Goal: Task Accomplishment & Management: Manage account settings

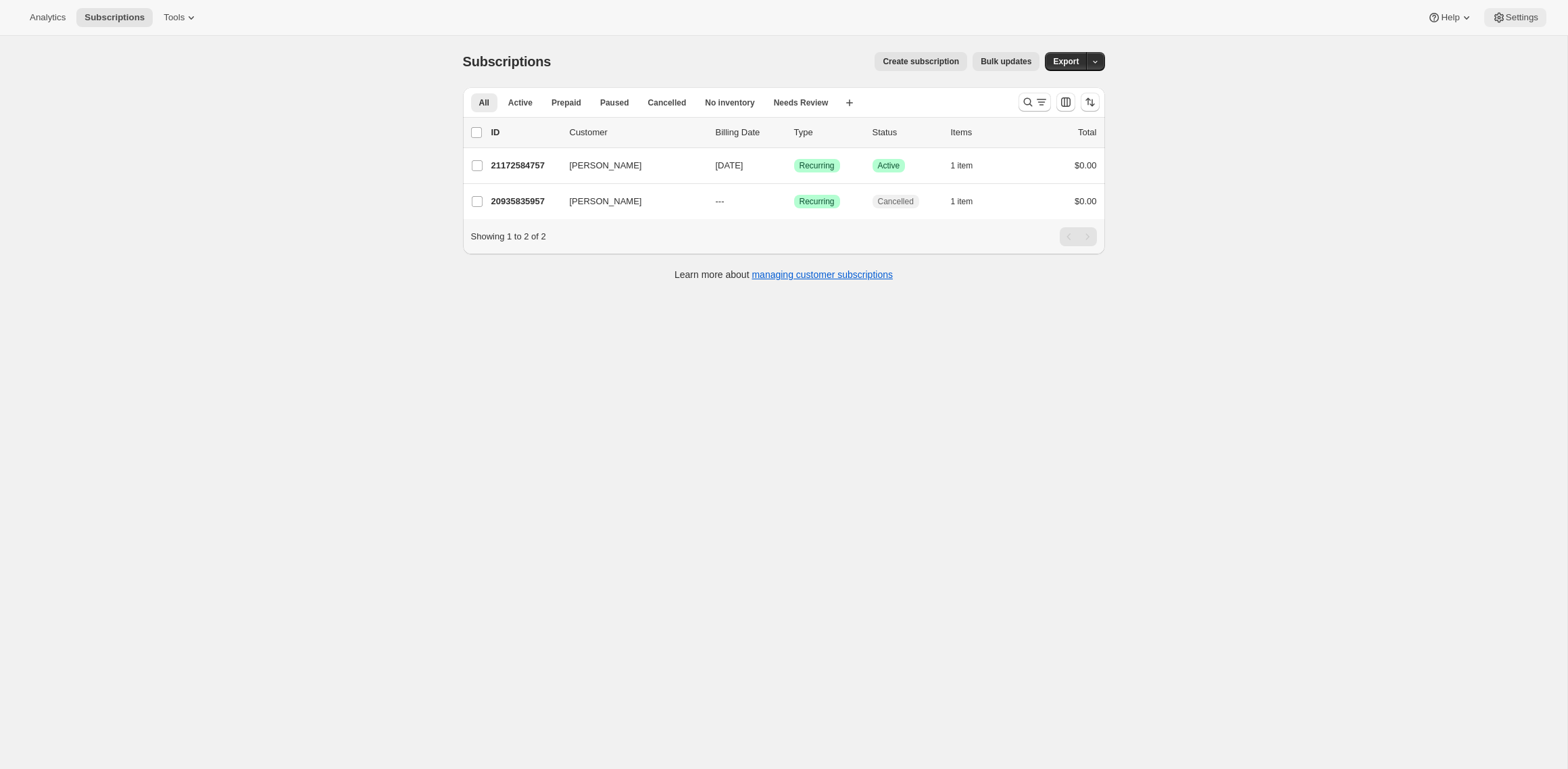
click at [1530, 18] on span "Settings" at bounding box center [1521, 17] width 32 height 11
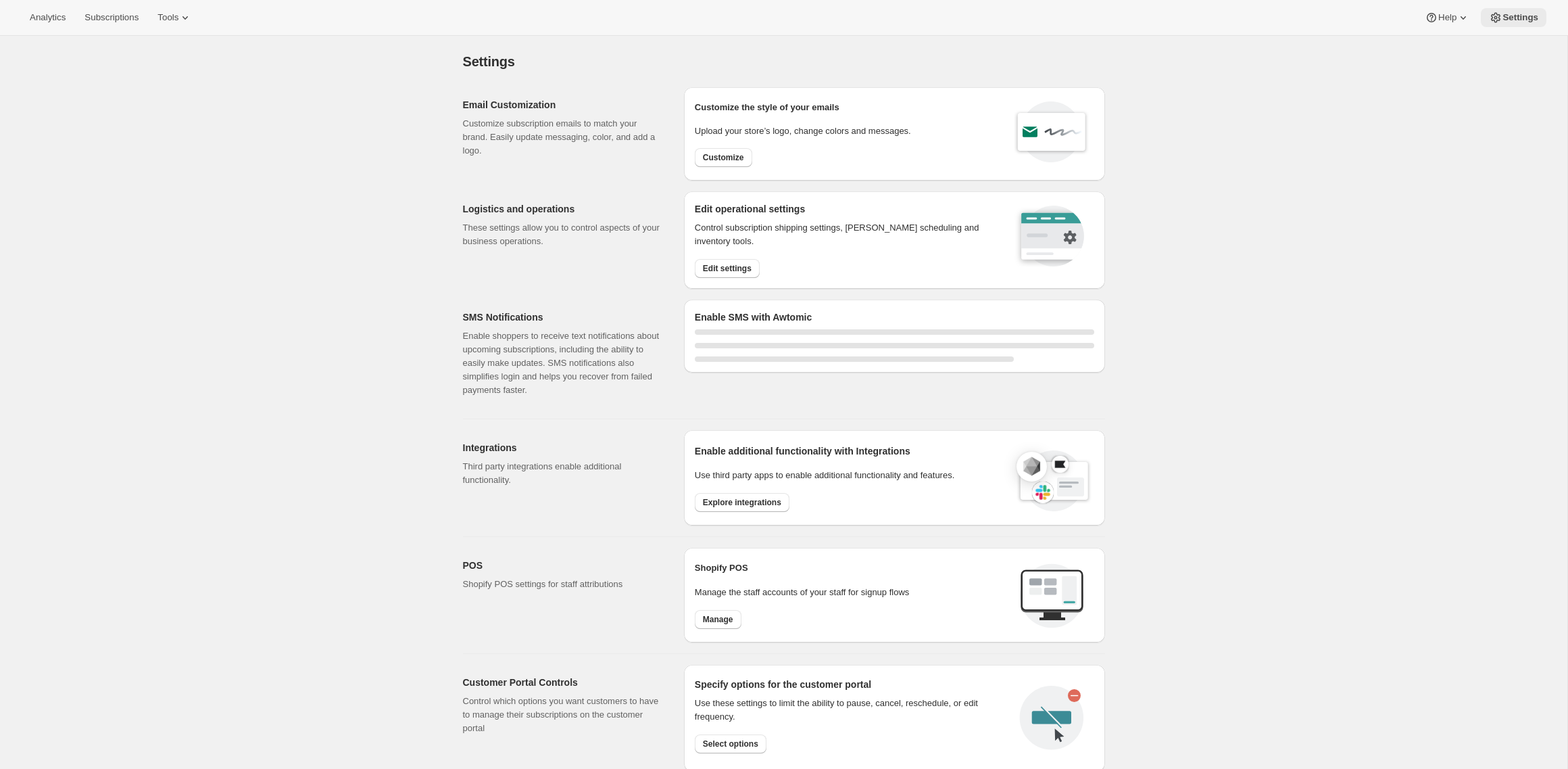
select select "22:00"
select select "09:00"
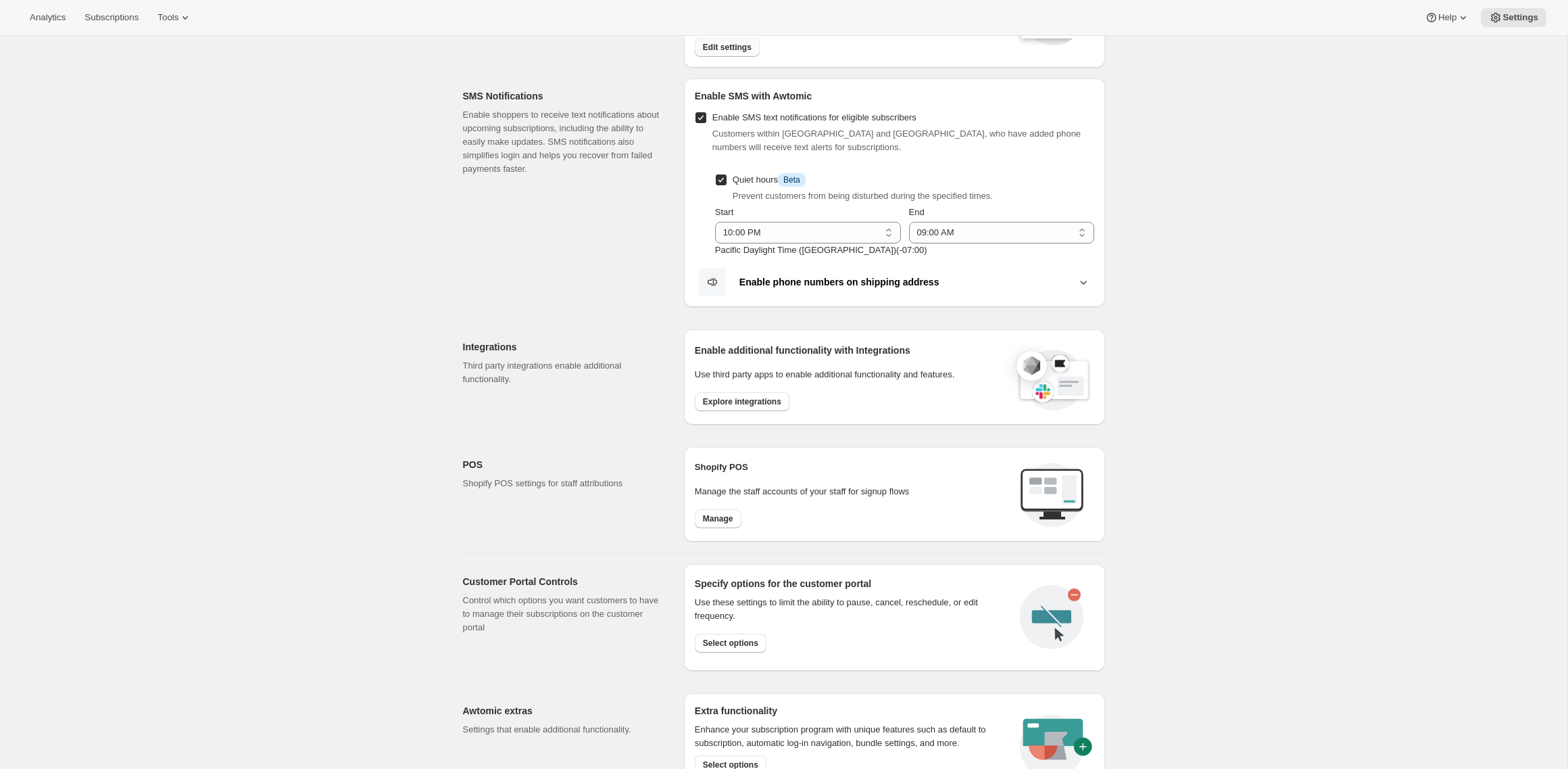
scroll to position [393, 0]
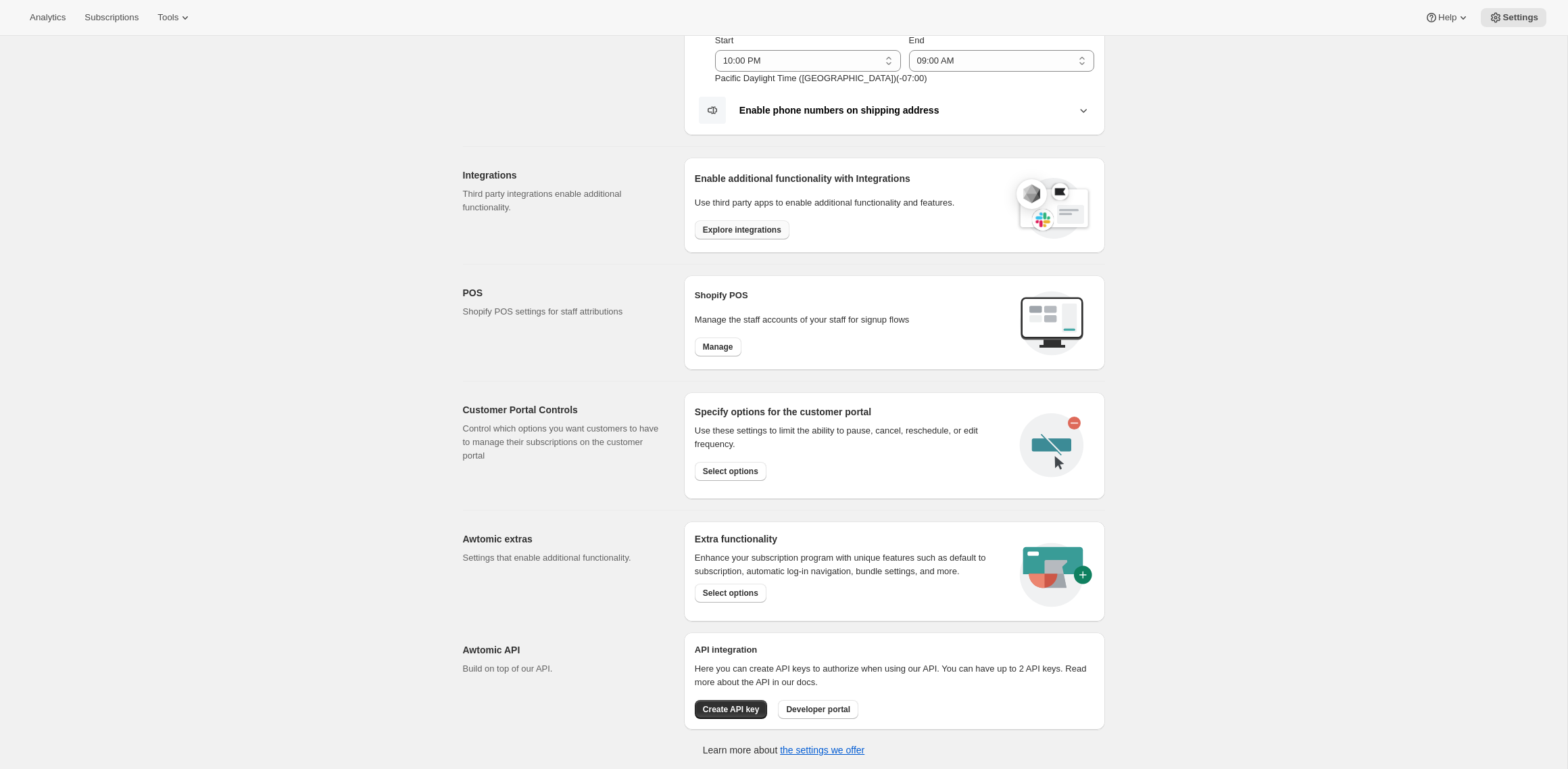
click at [744, 228] on span "Explore integrations" at bounding box center [742, 229] width 78 height 11
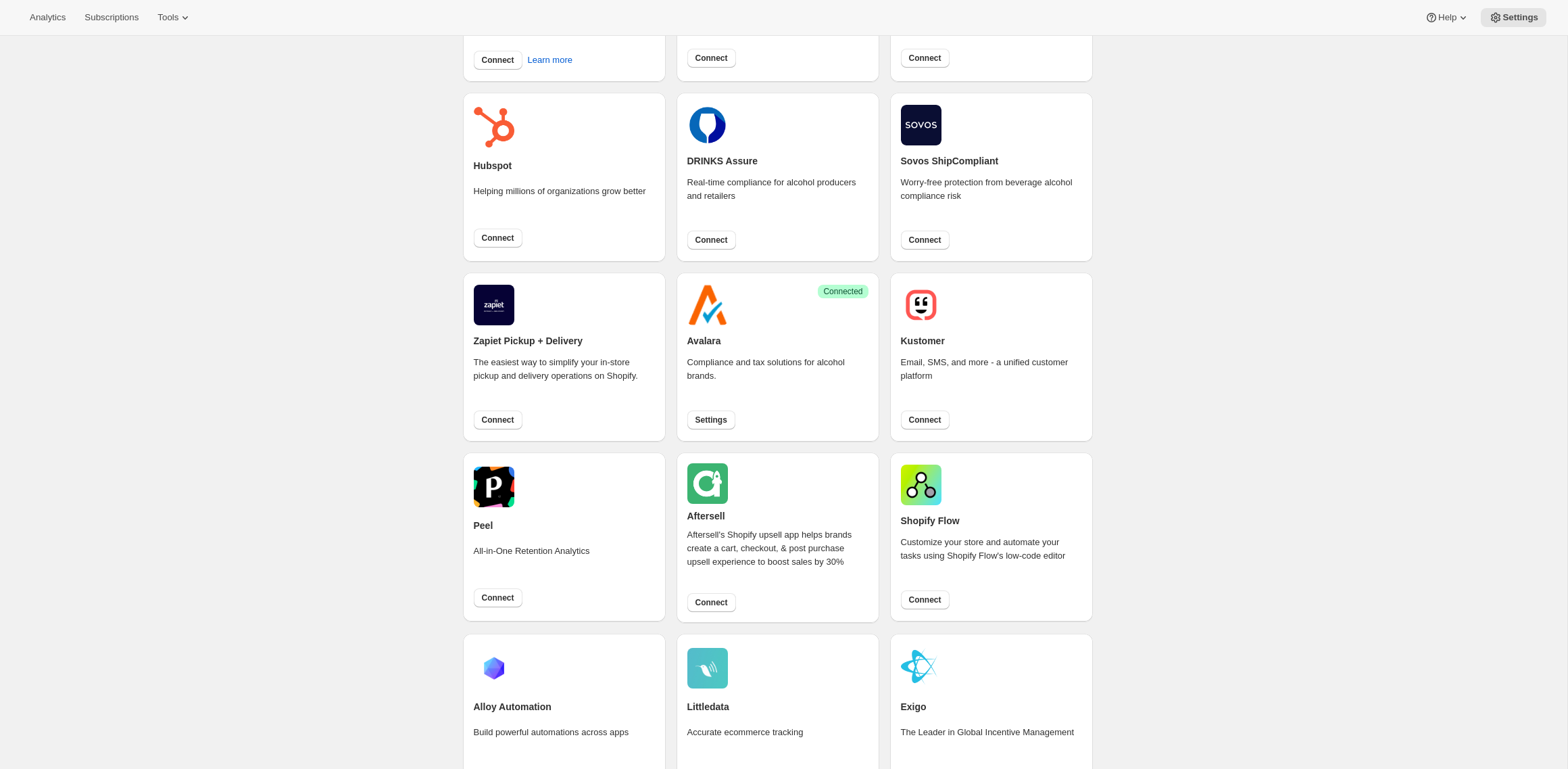
scroll to position [398, 0]
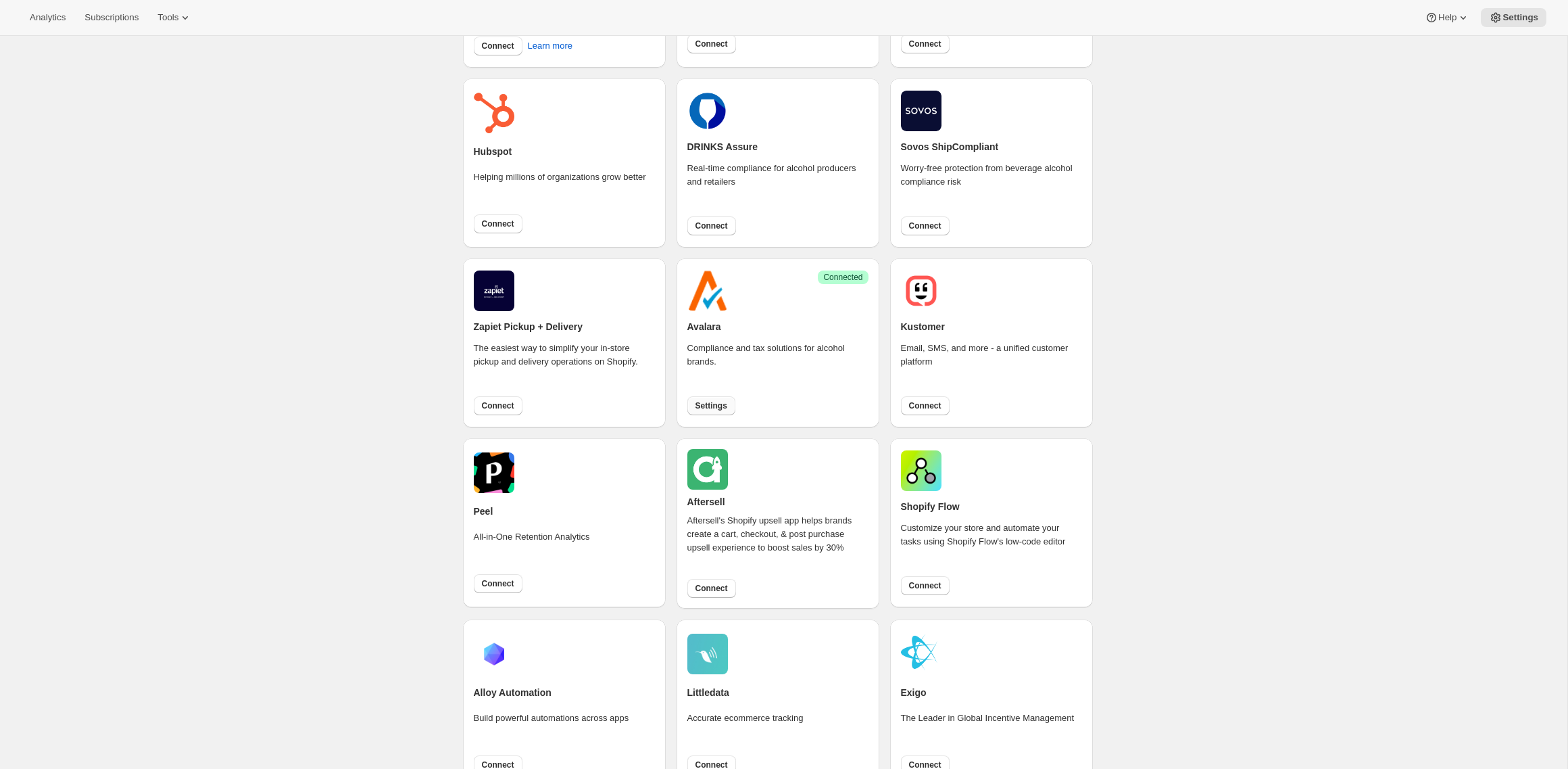
click at [715, 397] on button "Settings" at bounding box center [711, 406] width 48 height 19
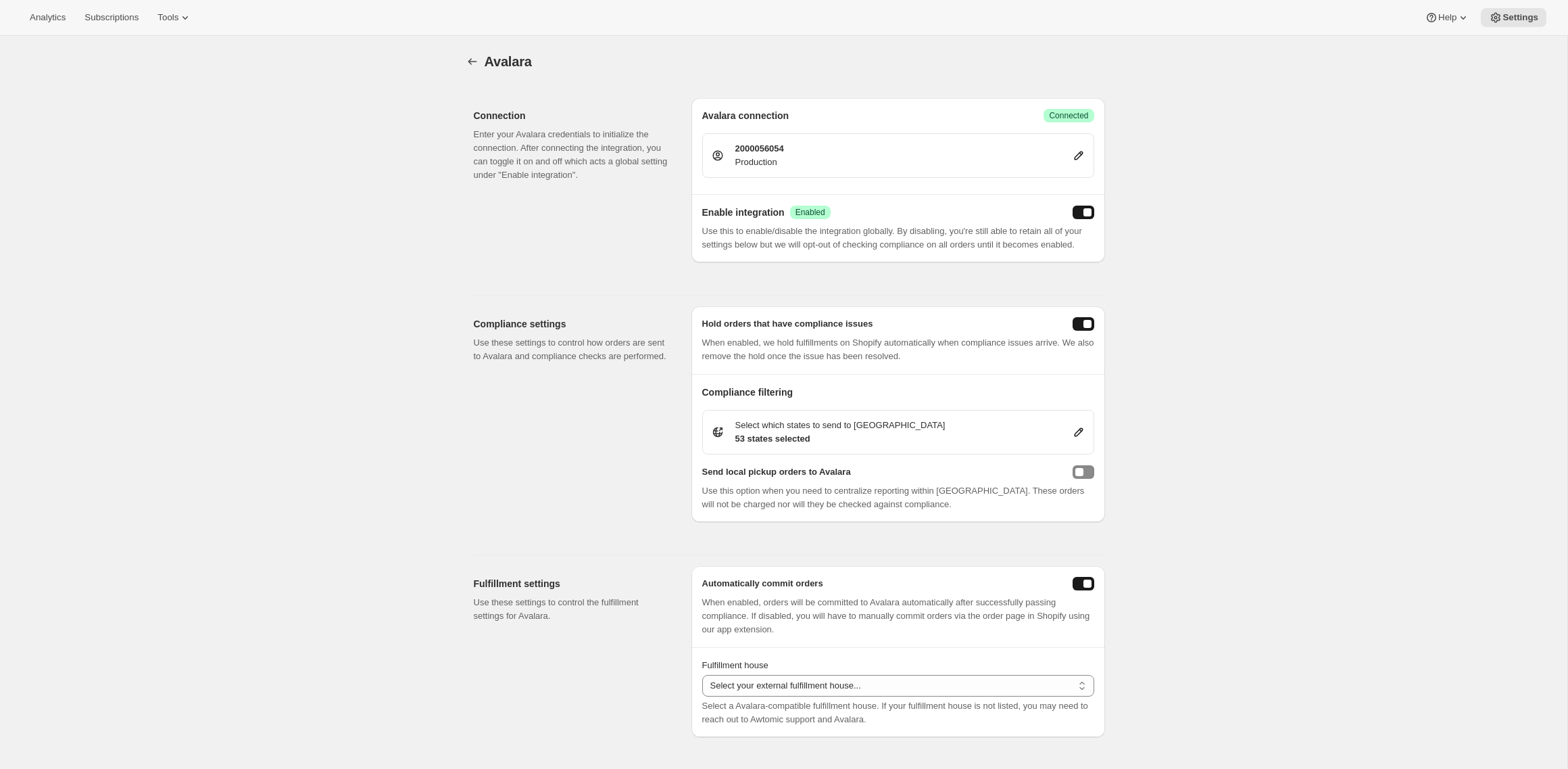
click at [1081, 153] on icon at bounding box center [1078, 156] width 13 height 13
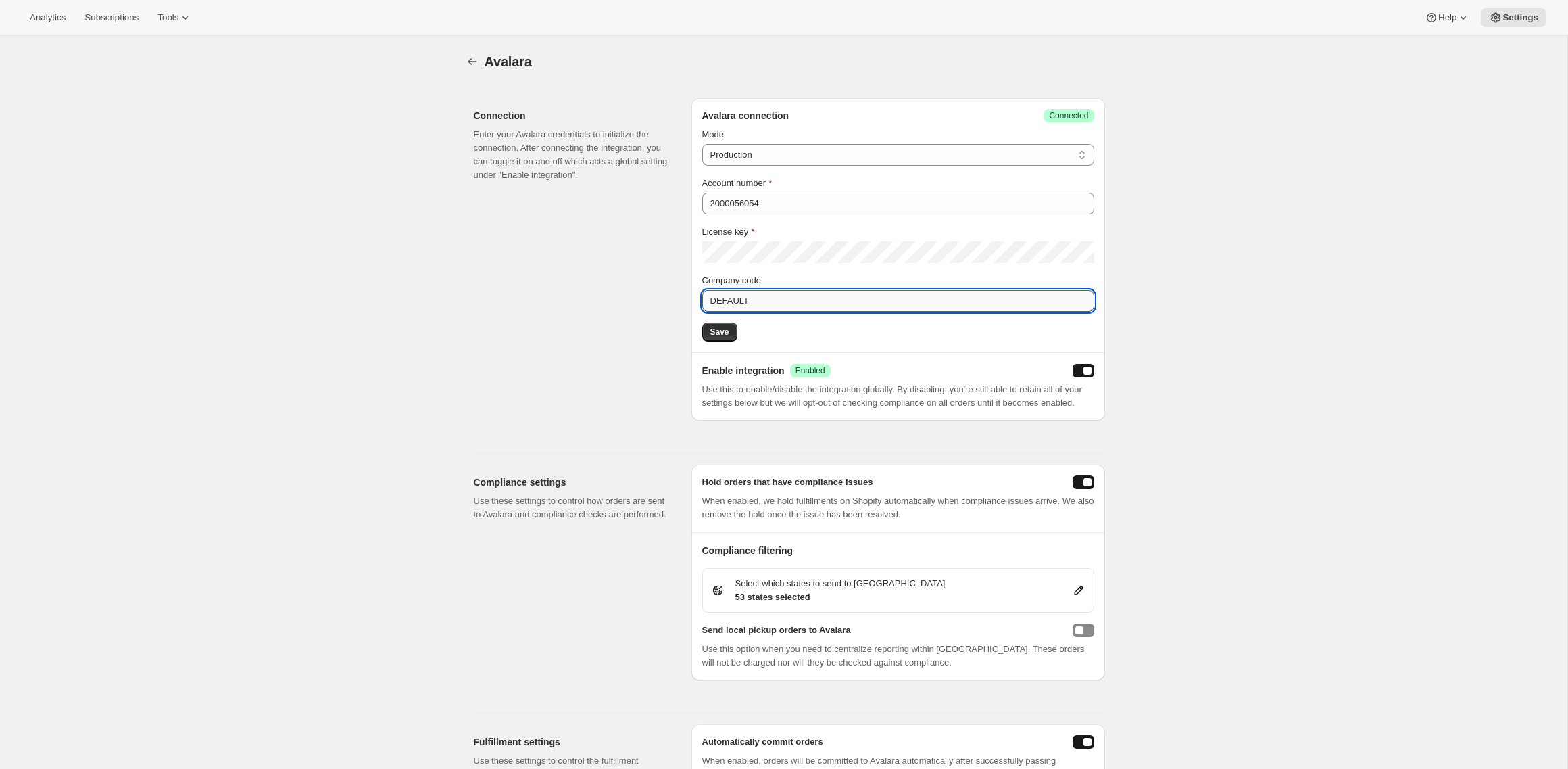
click at [774, 302] on input "DEFAULT" at bounding box center [898, 301] width 392 height 22
click at [819, 305] on input "DEFAULT" at bounding box center [898, 301] width 392 height 22
drag, startPoint x: 806, startPoint y: 305, endPoint x: 672, endPoint y: 289, distance: 135.0
click at [672, 289] on div "Connection Enter your Avalara credentials to initialize the connection. After c…" at bounding box center [784, 254] width 642 height 333
click at [651, 285] on div "Connection Enter your Avalara credentials to initialize the connection. After c…" at bounding box center [577, 259] width 207 height 322
